Goal: Task Accomplishment & Management: Manage account settings

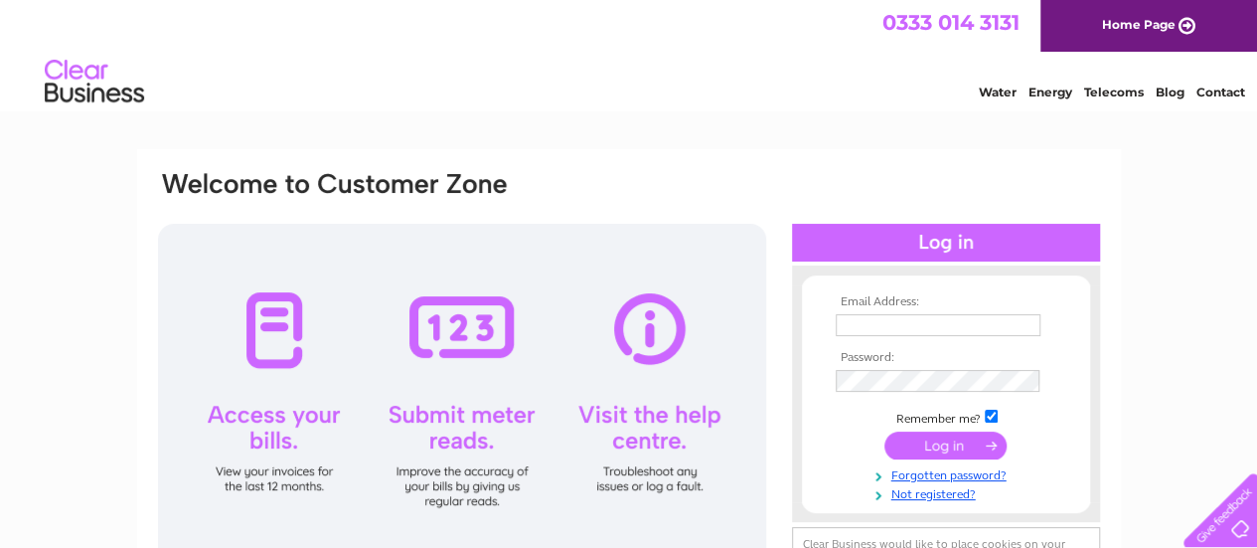
type input "[EMAIL_ADDRESS][DOMAIN_NAME]"
click at [954, 440] on input "submit" at bounding box center [945, 445] width 122 height 28
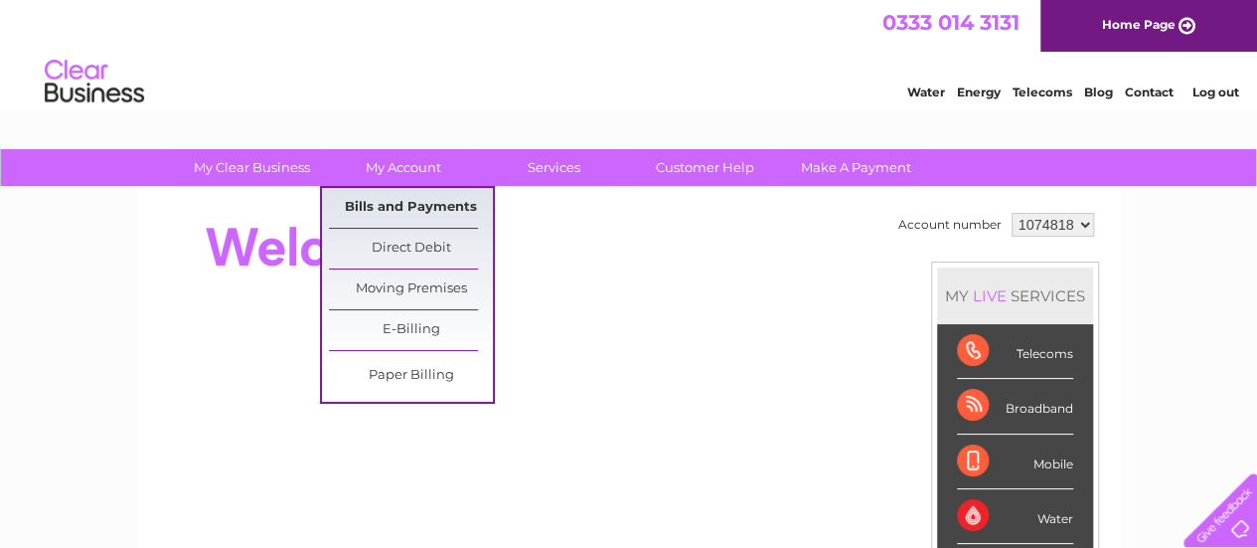
click at [376, 208] on link "Bills and Payments" at bounding box center [411, 208] width 164 height 40
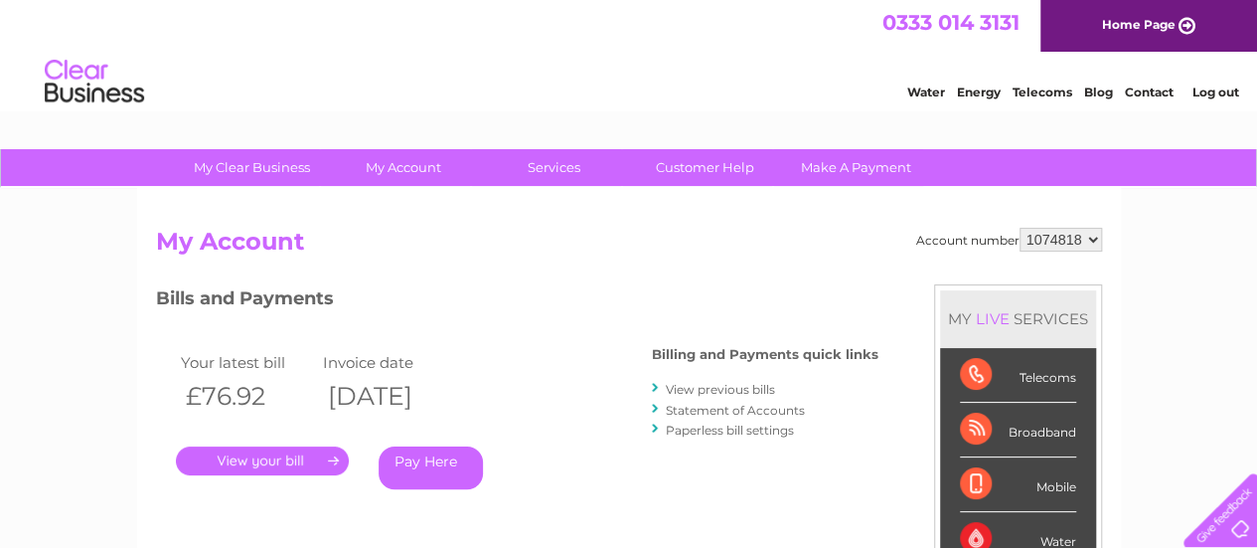
click at [279, 460] on link "." at bounding box center [262, 460] width 173 height 29
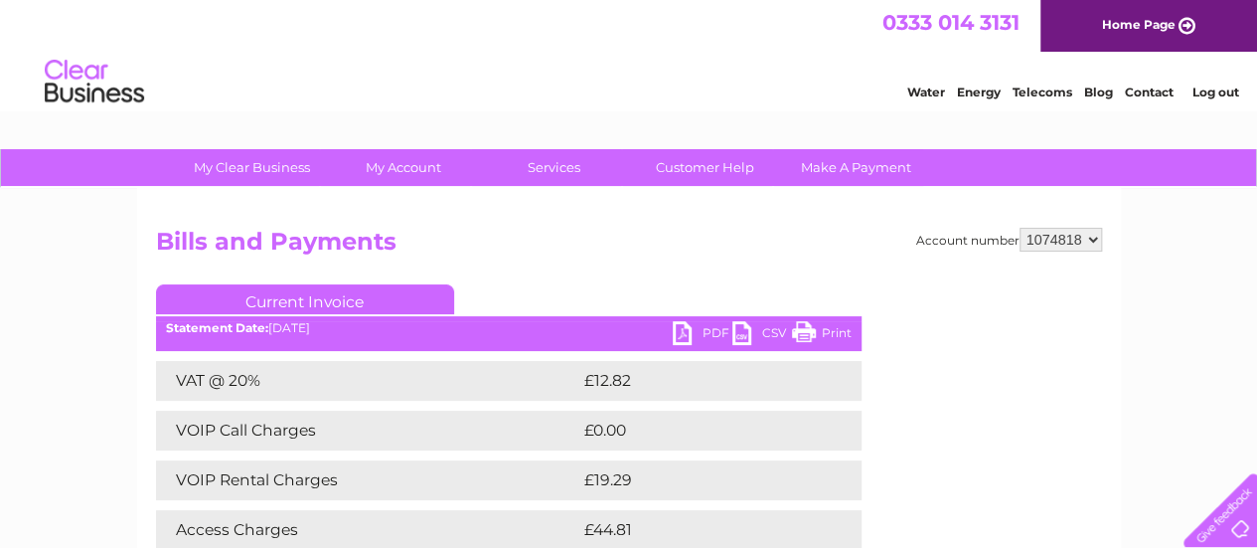
click at [685, 334] on link "PDF" at bounding box center [703, 335] width 60 height 29
click at [632, 80] on div "Water Energy Telecoms Blog Contact Log out" at bounding box center [628, 84] width 1257 height 65
click at [1222, 90] on link "Log out" at bounding box center [1215, 91] width 47 height 15
